Goal: Information Seeking & Learning: Learn about a topic

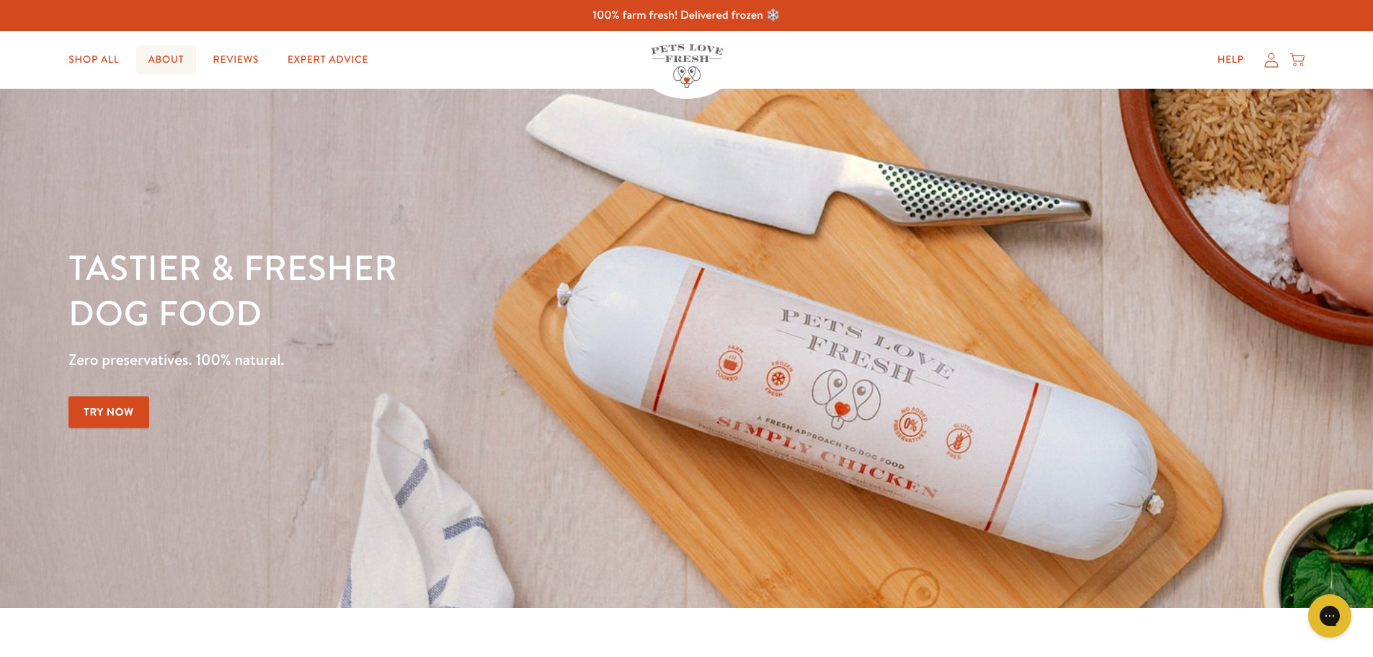
click at [165, 56] on link "About" at bounding box center [165, 59] width 59 height 29
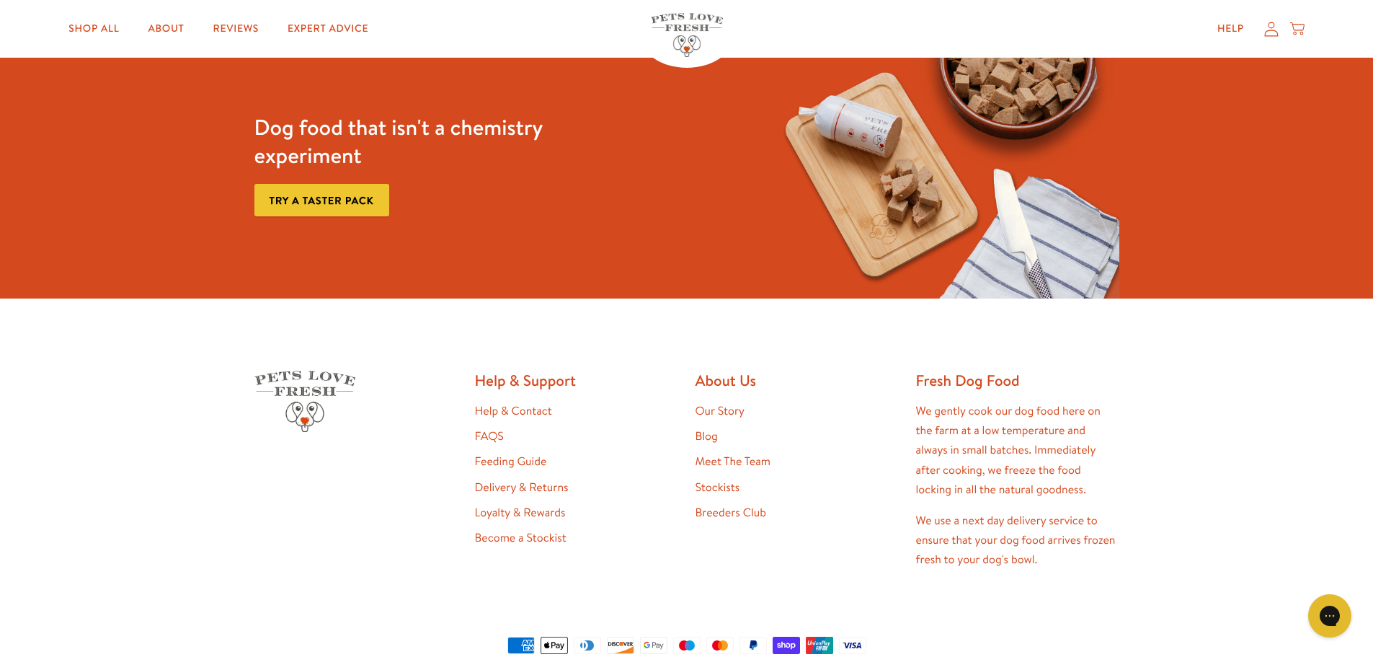
scroll to position [3870, 0]
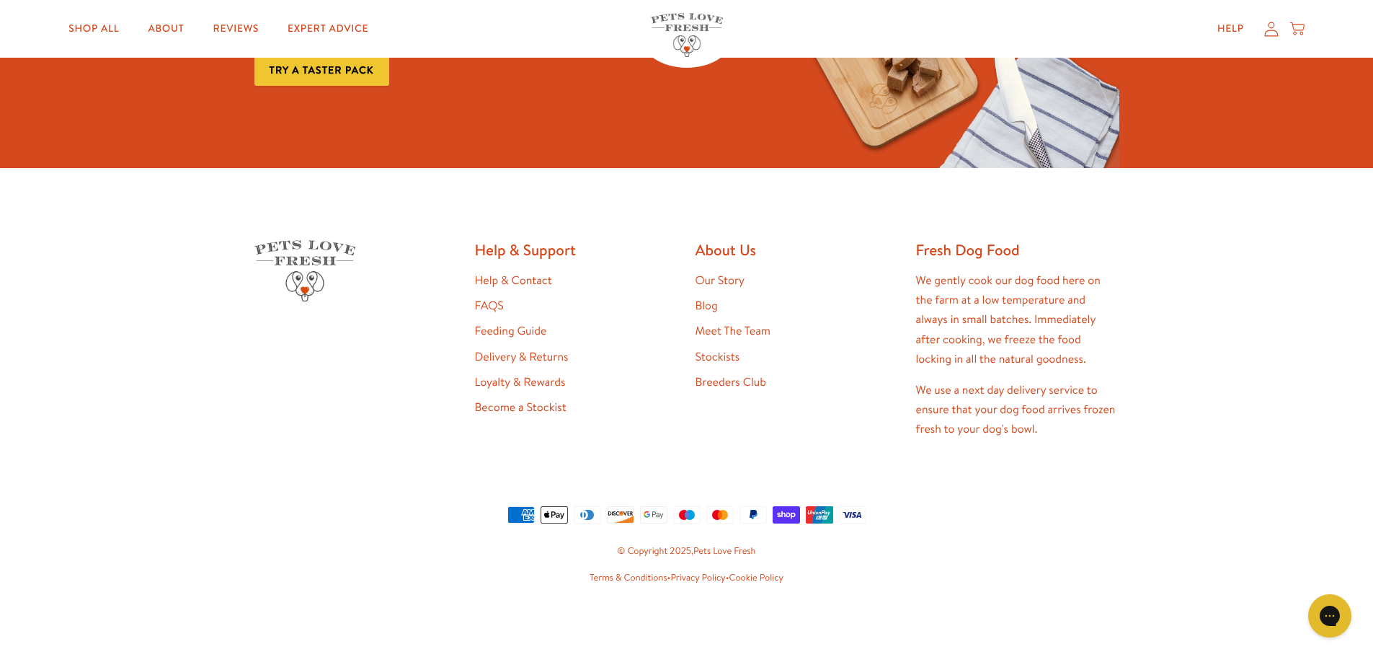
click at [759, 330] on link "Meet The Team" at bounding box center [733, 331] width 75 height 16
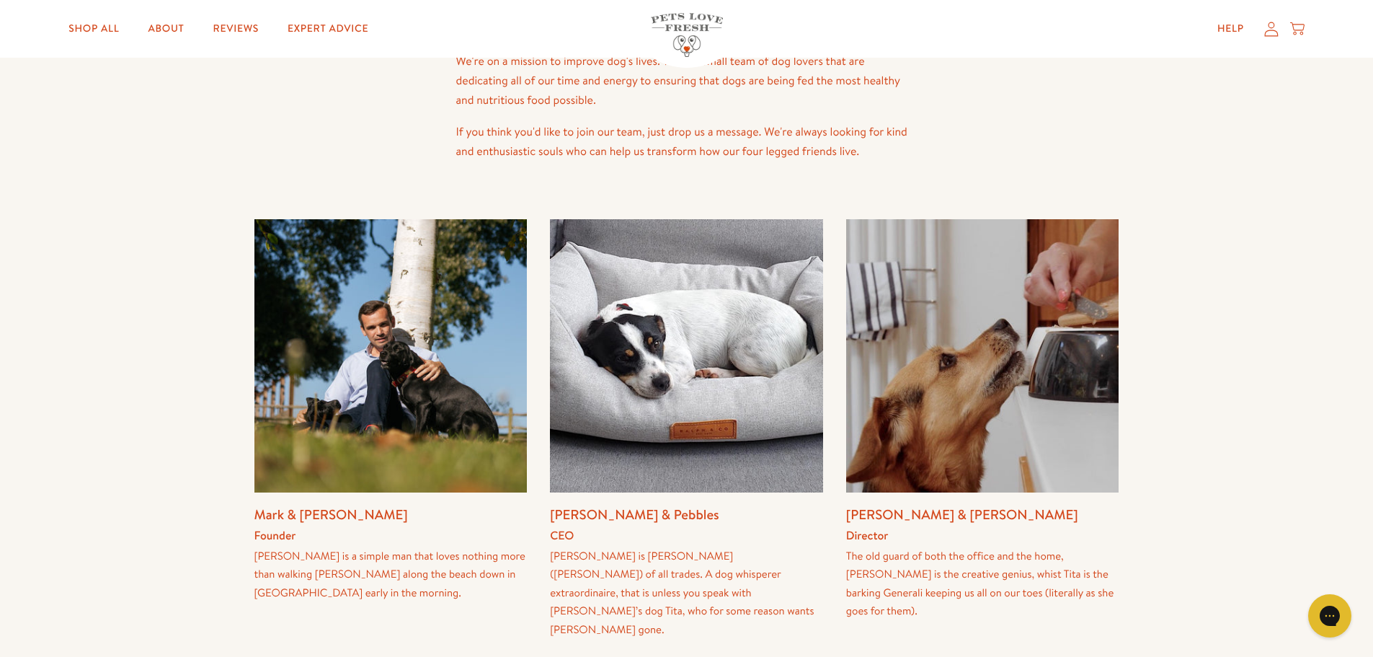
scroll to position [72, 0]
